Goal: Task Accomplishment & Management: Complete application form

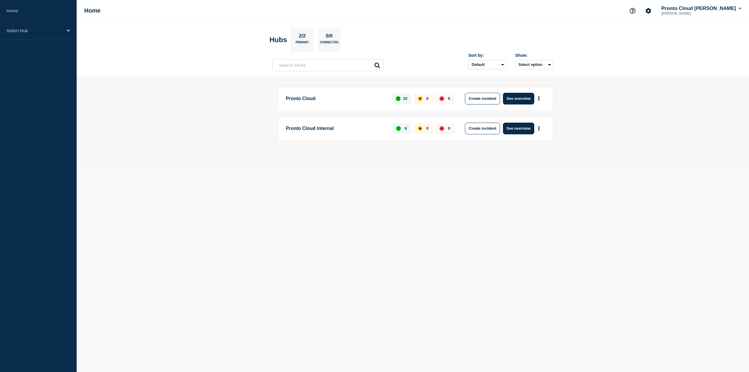
click at [299, 99] on p "Pronto Cloud" at bounding box center [336, 99] width 100 height 12
click at [13, 30] on p "Select Hub" at bounding box center [34, 30] width 56 height 5
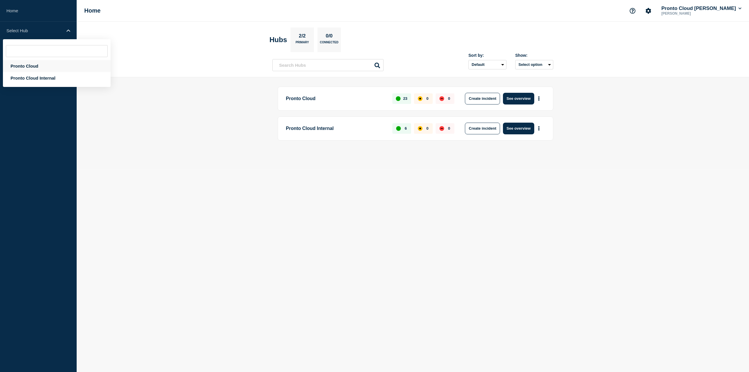
click at [34, 65] on div "Pronto Cloud" at bounding box center [57, 66] width 108 height 12
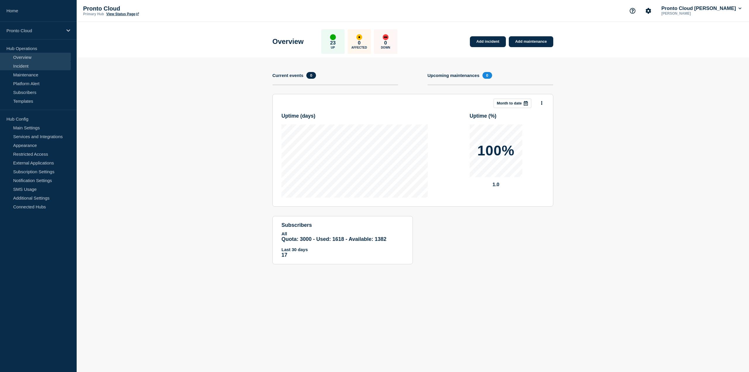
click at [11, 63] on link "Incident" at bounding box center [35, 65] width 71 height 9
click at [28, 74] on link "Maintenance" at bounding box center [35, 74] width 71 height 9
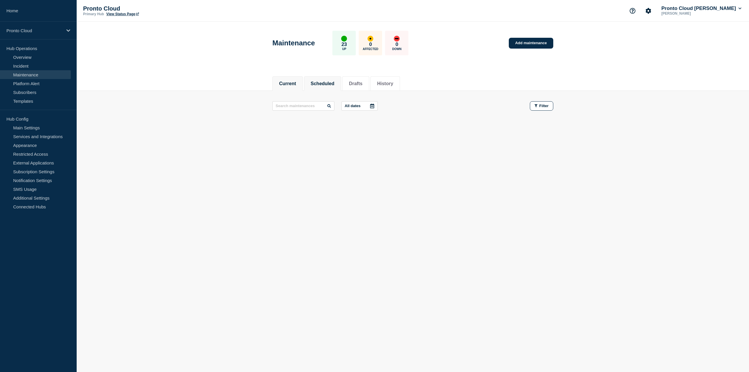
click at [335, 85] on button "Scheduled" at bounding box center [323, 83] width 24 height 5
click at [24, 64] on link "Incident" at bounding box center [35, 65] width 71 height 9
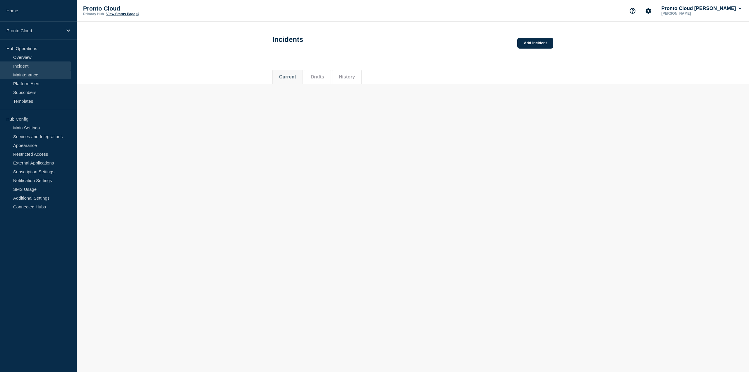
click at [29, 75] on link "Maintenance" at bounding box center [35, 74] width 71 height 9
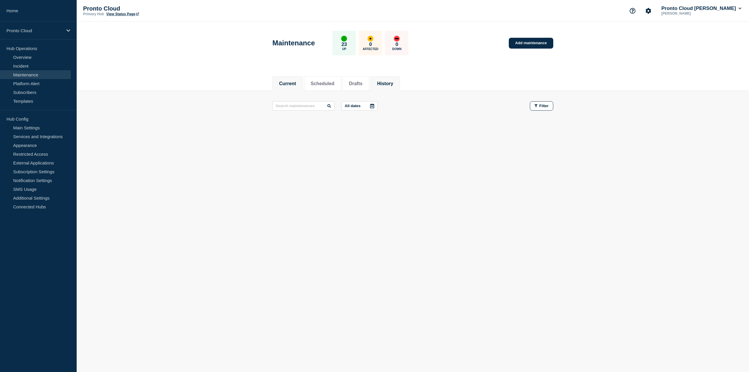
click at [388, 81] on button "History" at bounding box center [385, 83] width 16 height 5
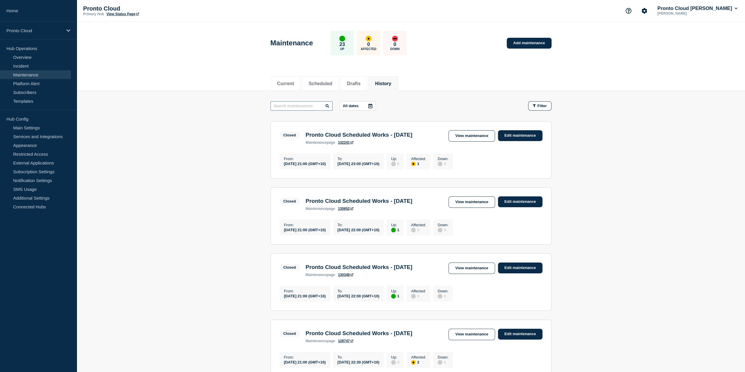
click at [280, 105] on input "text" at bounding box center [301, 105] width 62 height 9
type input "web server"
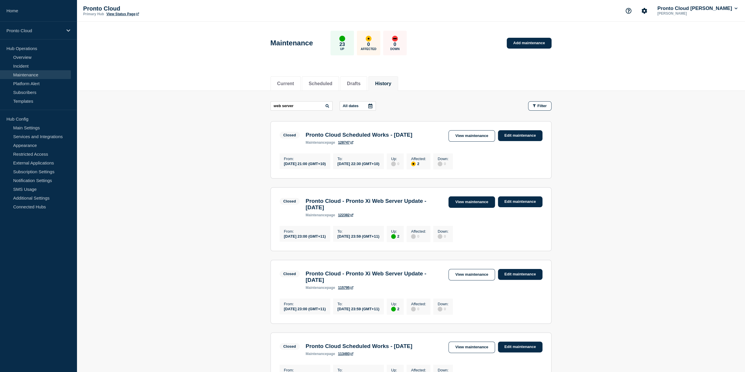
click at [475, 208] on link "View maintenance" at bounding box center [471, 201] width 46 height 11
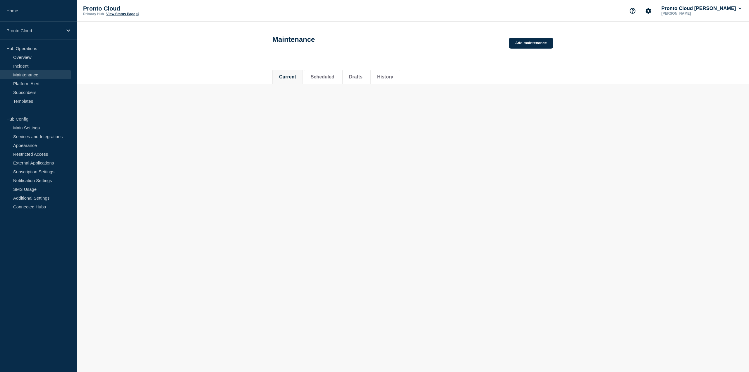
click at [483, 210] on body "Home Pronto Cloud Hub Operations Overview Incident Maintenance Platform Alert S…" at bounding box center [374, 186] width 749 height 372
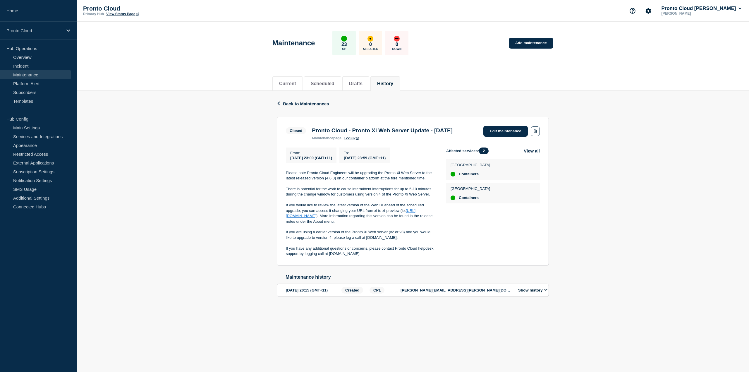
drag, startPoint x: 363, startPoint y: 265, endPoint x: 273, endPoint y: 182, distance: 122.2
click at [273, 182] on div "Back Back to Maintenances Closed Pronto Cloud - Pronto Xi Web Server Update - […" at bounding box center [413, 203] width 281 height 225
copy div "Please note Pronto Cloud Engineers will be upgrading the Pronto Xi Web Server t…"
click at [653, 58] on header "Maintenance 23 Up 0 Affected 0 Down Add maintenance" at bounding box center [413, 46] width 673 height 49
click at [646, 155] on div "Back Back to Maintenances Closed Pronto Cloud - Pronto Xi Web Server Update - […" at bounding box center [413, 203] width 673 height 225
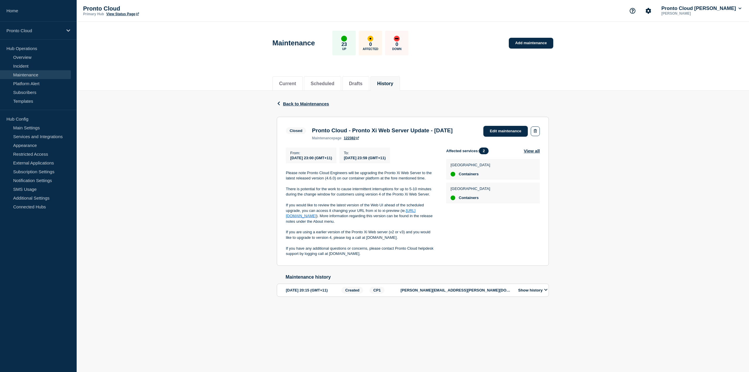
drag, startPoint x: 384, startPoint y: 137, endPoint x: 310, endPoint y: 131, distance: 74.3
click at [310, 131] on div "Pronto Cloud - Pronto Xi Web Server Update - [DATE] maintenance page 122382" at bounding box center [382, 133] width 147 height 13
copy h3 "Pronto Cloud - Pronto Xi Web Server Update - [DATE]"
click at [536, 44] on link "Add maintenance" at bounding box center [531, 43] width 44 height 11
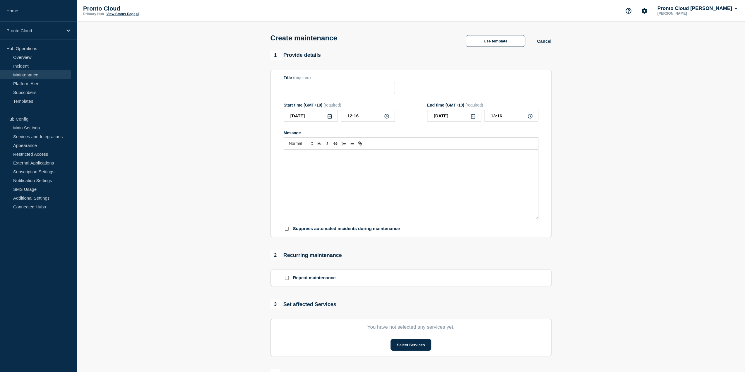
click at [534, 44] on div "Use template" at bounding box center [495, 41] width 83 height 12
click at [491, 58] on div "1 Provide details" at bounding box center [410, 55] width 281 height 10
click at [291, 179] on div "Message" at bounding box center [411, 185] width 254 height 70
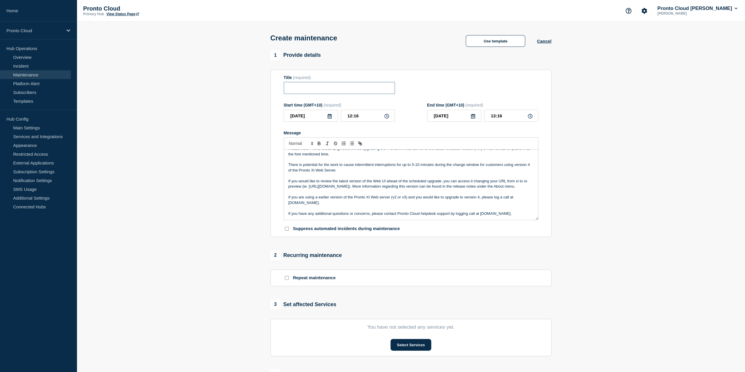
drag, startPoint x: 306, startPoint y: 91, endPoint x: 304, endPoint y: 98, distance: 7.2
click at [306, 91] on input "Title" at bounding box center [339, 88] width 111 height 12
paste input "Pronto Cloud - Pronto Xi Web Server Update - [DATE]"
type input "Pronto Cloud - Pronto Xi Web Server Update - [DATE]"
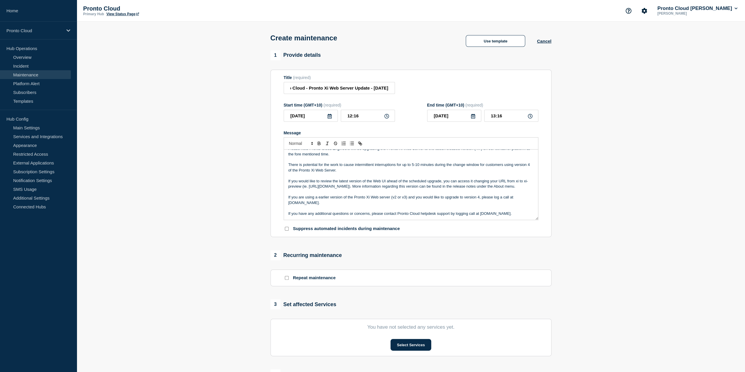
scroll to position [0, 0]
click at [328, 117] on icon at bounding box center [330, 116] width 4 height 5
click at [298, 189] on div "25" at bounding box center [300, 189] width 8 height 8
type input "[DATE]"
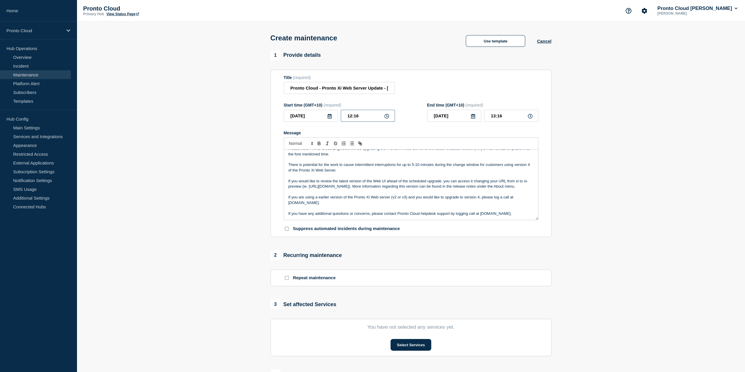
click at [351, 119] on input "12:16" at bounding box center [368, 116] width 54 height 12
click at [350, 117] on input "12:16" at bounding box center [368, 116] width 54 height 12
type input "23:16"
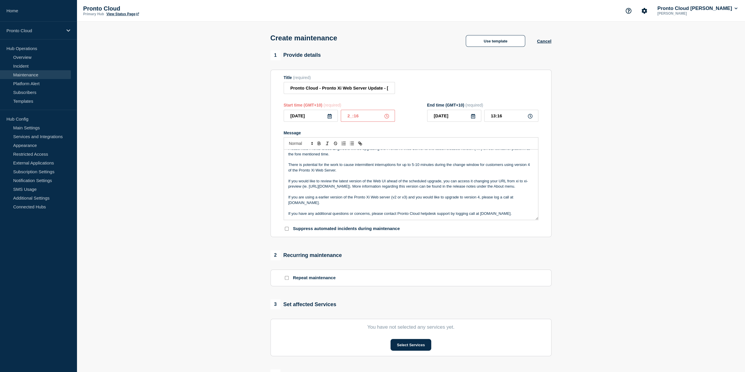
type input "[DATE]"
type input "00:16"
type input "23:06"
type input "00:06"
type input "23:00"
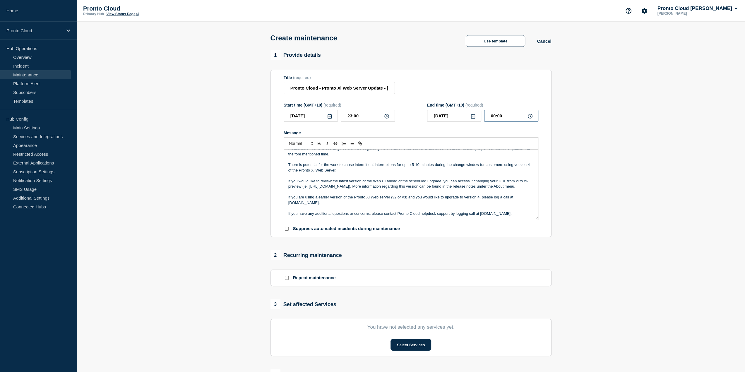
click at [492, 117] on input "00:00" at bounding box center [511, 116] width 54 height 12
type input "23:00"
click at [474, 118] on icon at bounding box center [473, 116] width 4 height 5
click at [444, 189] on div "25" at bounding box center [444, 189] width 8 height 8
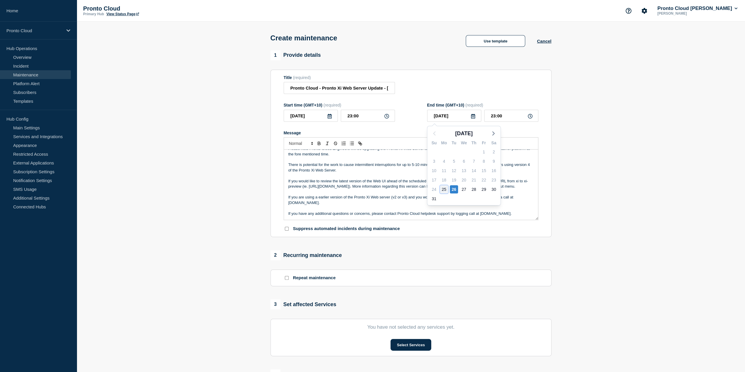
type input "[DATE]"
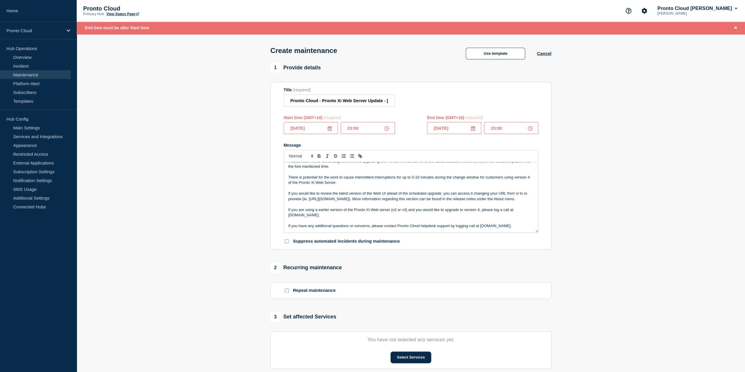
click at [508, 129] on input "23:00" at bounding box center [511, 128] width 54 height 12
click at [501, 130] on input "23:00" at bounding box center [511, 128] width 54 height 12
click at [499, 128] on input "23:00" at bounding box center [511, 128] width 54 height 12
type input "23:59"
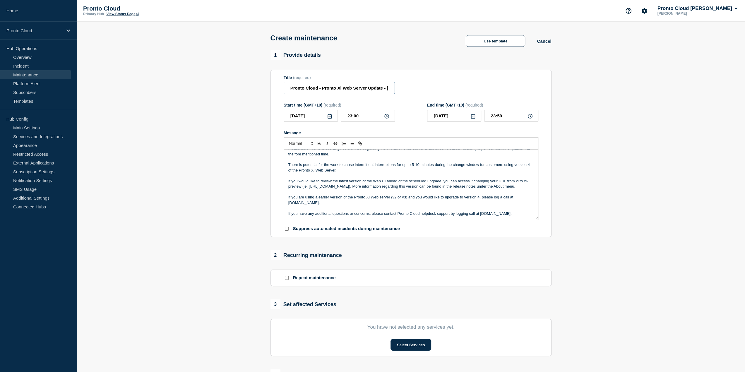
drag, startPoint x: 289, startPoint y: 90, endPoint x: 295, endPoint y: 96, distance: 9.1
click at [290, 90] on input "Pronto Cloud - Pronto Xi Web Server Update - [DATE]" at bounding box center [339, 88] width 111 height 12
drag, startPoint x: 328, startPoint y: 92, endPoint x: 499, endPoint y: 94, distance: 171.0
click at [499, 94] on div "Title (required) Pronto Cloud - Pronto Xi Web Server Update - [DATE]" at bounding box center [411, 84] width 255 height 19
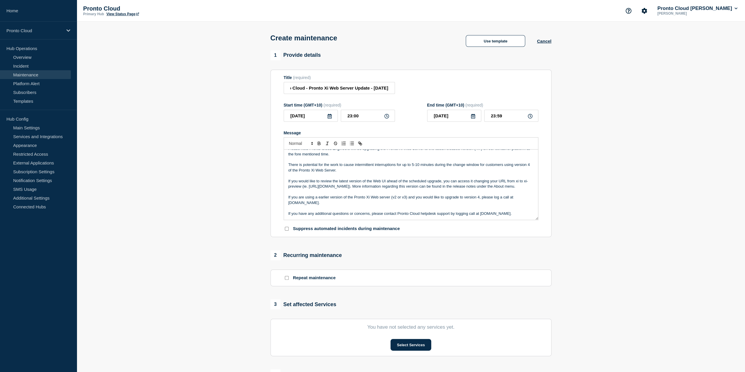
scroll to position [0, 0]
click at [431, 88] on div "Title (required) Pronto Cloud - Pronto Xi Web Server Update - [DATE]" at bounding box center [411, 84] width 255 height 19
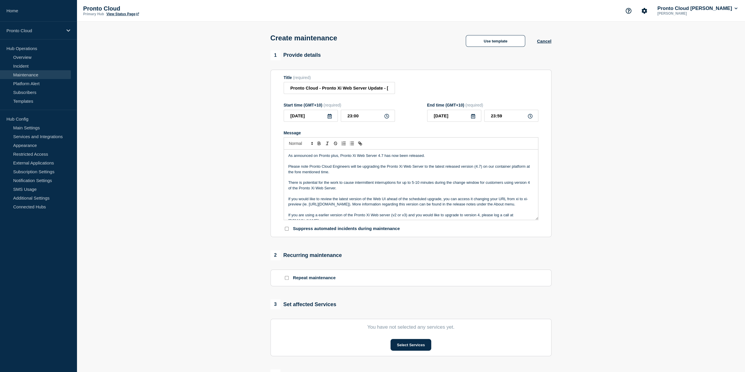
click at [285, 280] on input "Repeat maintenance" at bounding box center [287, 278] width 4 height 4
checkbox input "true"
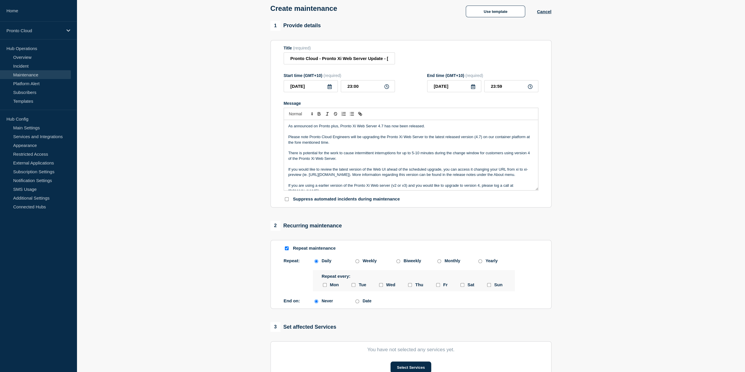
scroll to position [59, 0]
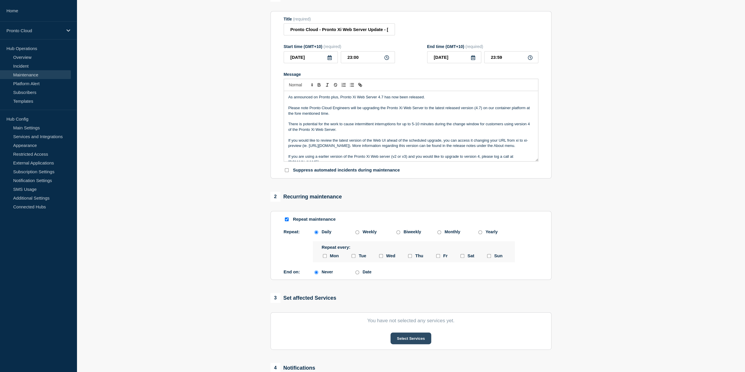
click at [418, 342] on button "Select Services" at bounding box center [410, 339] width 41 height 12
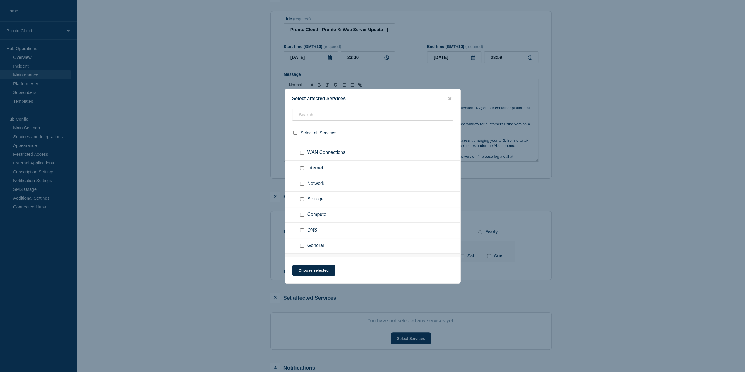
scroll to position [0, 0]
click at [302, 164] on input "Containers checkbox" at bounding box center [302, 164] width 4 height 4
checkbox input "true"
click at [301, 214] on input "Containers checkbox" at bounding box center [302, 215] width 4 height 4
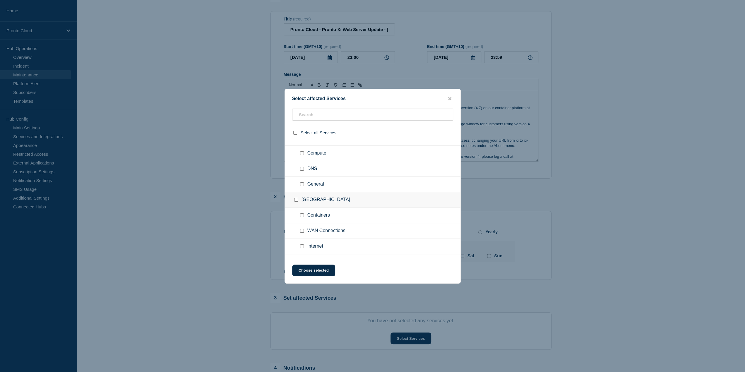
checkbox input "true"
click at [320, 273] on button "Choose selected" at bounding box center [313, 271] width 43 height 12
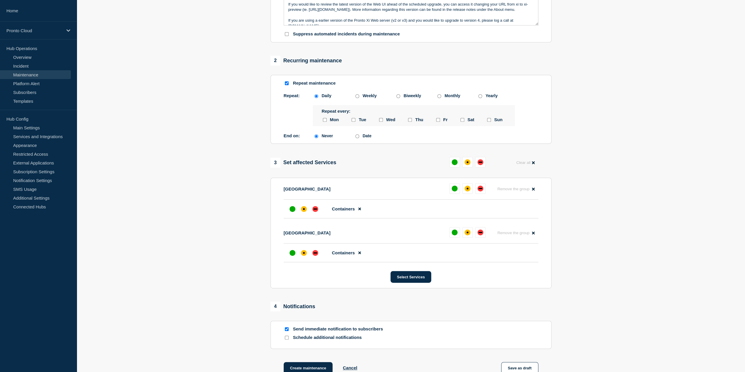
scroll to position [234, 0]
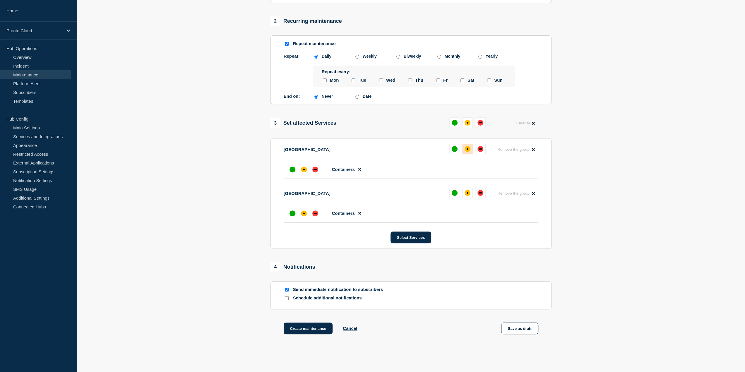
click at [467, 152] on div "affected" at bounding box center [468, 149] width 6 height 6
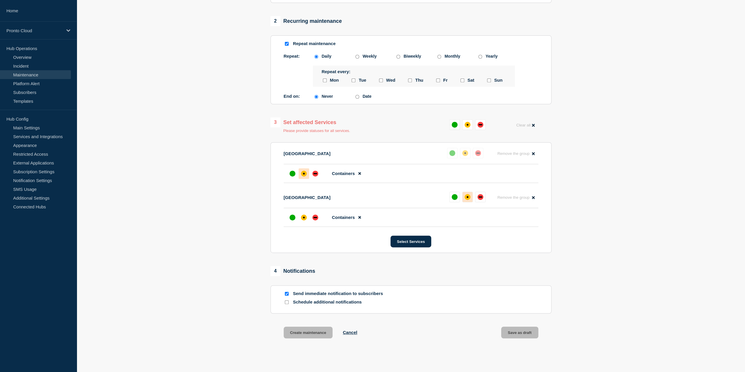
click at [465, 198] on div "affected" at bounding box center [468, 197] width 6 height 6
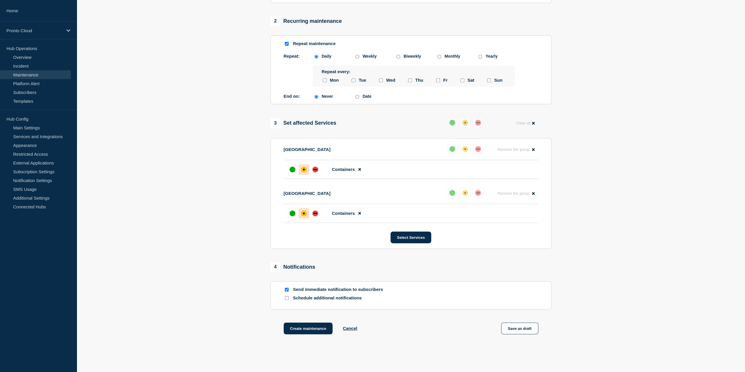
click at [316, 297] on section "Send immediate notification to subscribers Schedule additional notifications" at bounding box center [410, 295] width 281 height 28
click at [297, 300] on p "Schedule additional notifications" at bounding box center [340, 298] width 94 height 6
click at [289, 301] on div "Schedule additional notifications" at bounding box center [411, 298] width 255 height 6
click at [283, 299] on section "Send immediate notification to subscribers Schedule additional notifications" at bounding box center [410, 295] width 281 height 28
click at [287, 300] on input "Schedule additional notifications" at bounding box center [287, 298] width 4 height 4
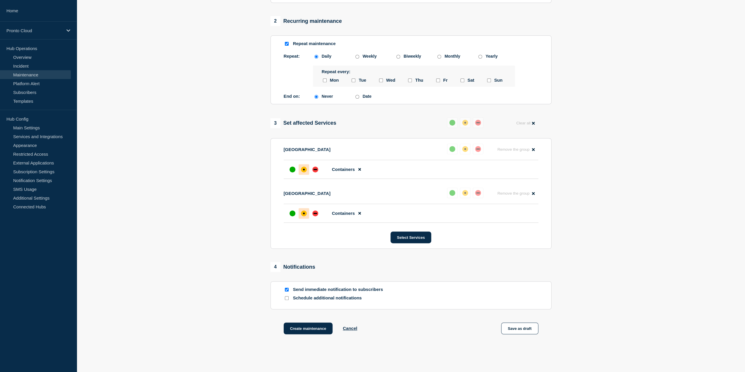
checkbox input "true"
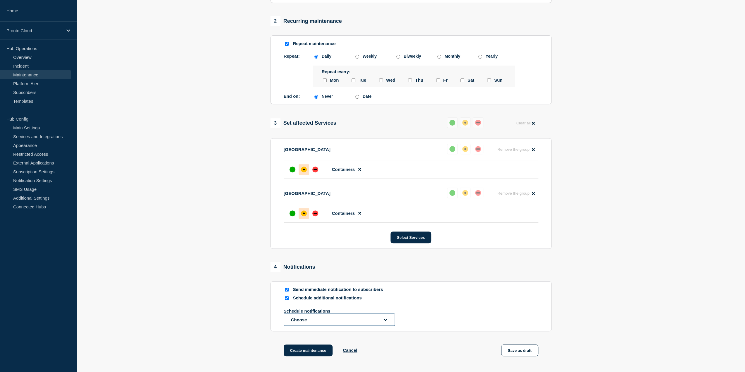
click at [306, 321] on button "Choose" at bounding box center [339, 320] width 111 height 12
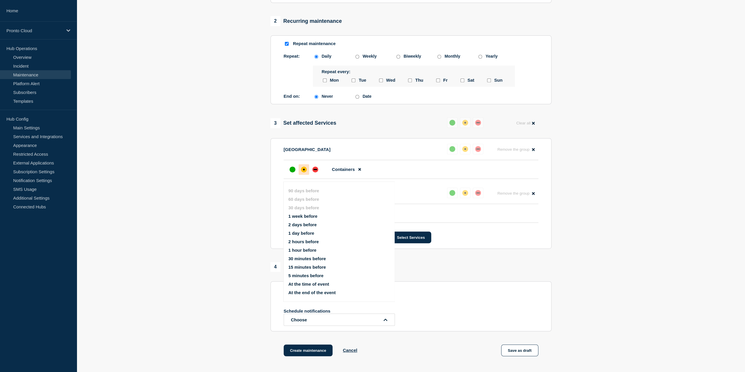
click at [320, 286] on button "At the time of event" at bounding box center [308, 284] width 41 height 5
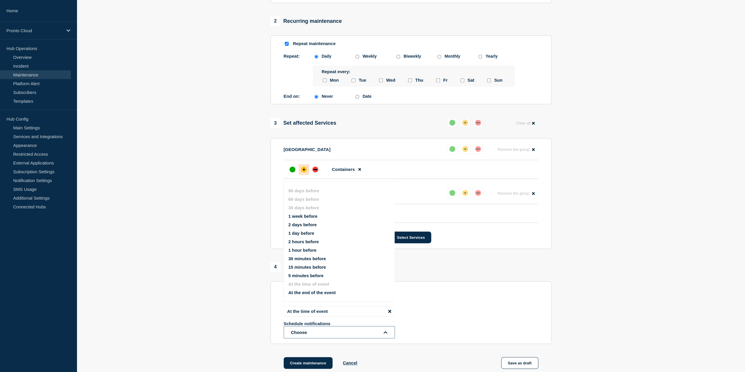
click at [312, 335] on button "Choose" at bounding box center [339, 332] width 111 height 12
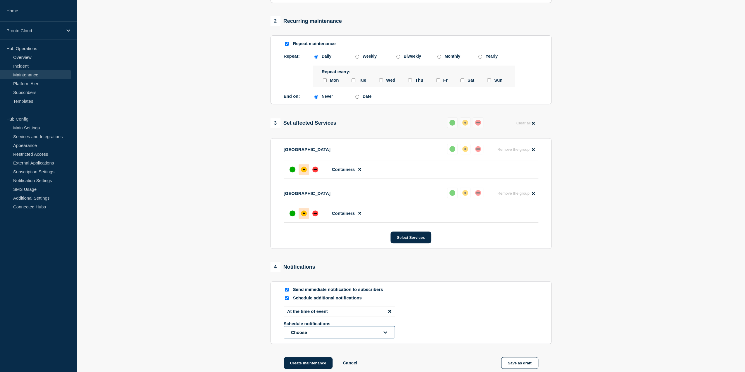
click at [321, 338] on button "Choose" at bounding box center [339, 332] width 111 height 12
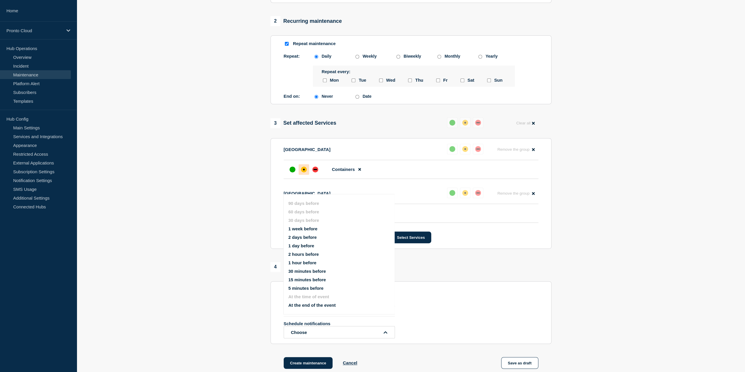
click at [326, 305] on button "At the end of the event" at bounding box center [311, 305] width 47 height 5
click at [447, 324] on div "At the time of event At the end of the event Schedule notifications Choose 90 d…" at bounding box center [411, 327] width 255 height 42
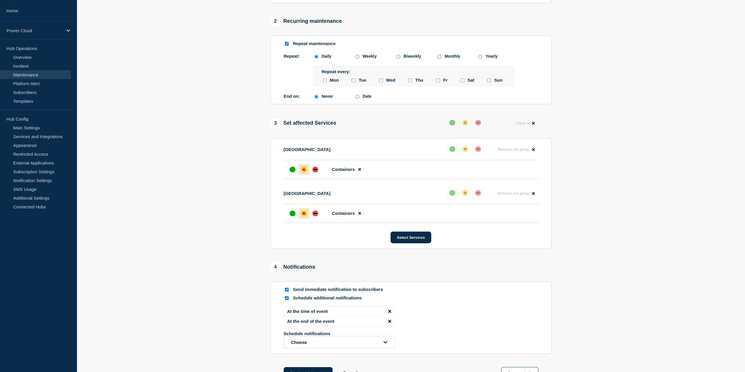
click at [709, 254] on section "1 Provide details Title (required) Pronto Cloud - Pronto Xi Web Server Update -…" at bounding box center [411, 105] width 668 height 578
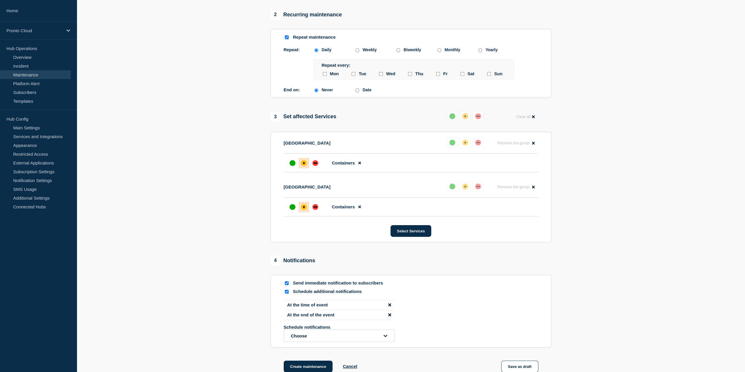
scroll to position [163, 0]
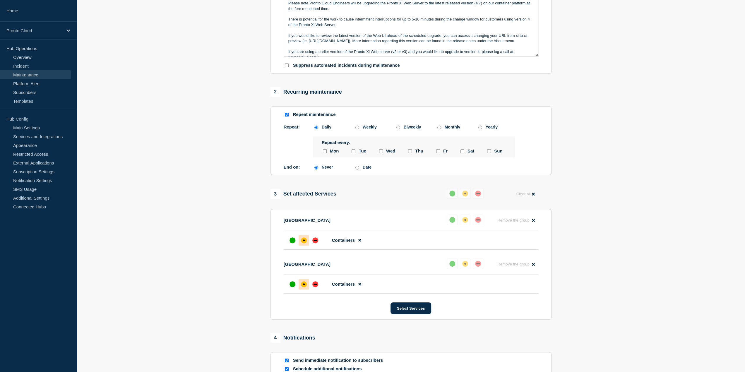
click at [287, 117] on input "Repeat maintenance" at bounding box center [287, 115] width 4 height 4
checkbox input "false"
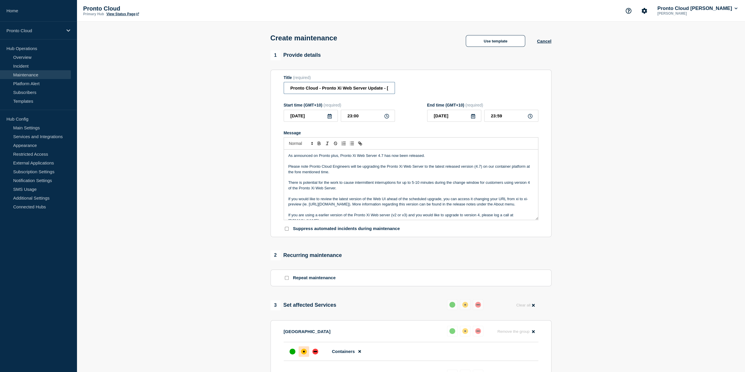
scroll to position [0, 52]
drag, startPoint x: 347, startPoint y: 90, endPoint x: 585, endPoint y: 89, distance: 237.4
click at [585, 89] on section "1 Provide details Title (required) Pronto Cloud - Pronto Xi Web Server Update -…" at bounding box center [411, 312] width 668 height 525
click at [625, 149] on section "1 Provide details Title (required) Pronto Cloud - Pronto Xi Web Server Update -…" at bounding box center [411, 312] width 668 height 525
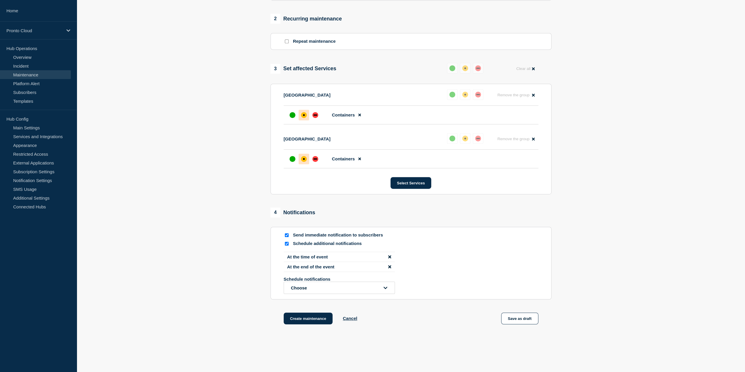
scroll to position [257, 0]
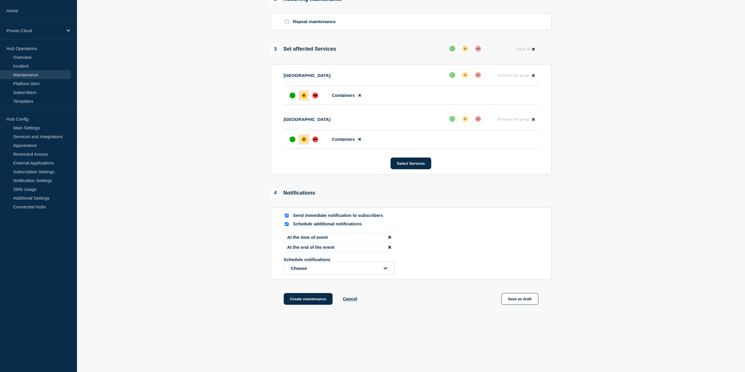
click at [623, 146] on section "1 Provide details Title (required) Pronto Cloud - Pronto Xi Web Server Update -…" at bounding box center [411, 56] width 668 height 525
click at [516, 299] on button "Save as draft" at bounding box center [519, 299] width 37 height 12
